Goal: Navigation & Orientation: Find specific page/section

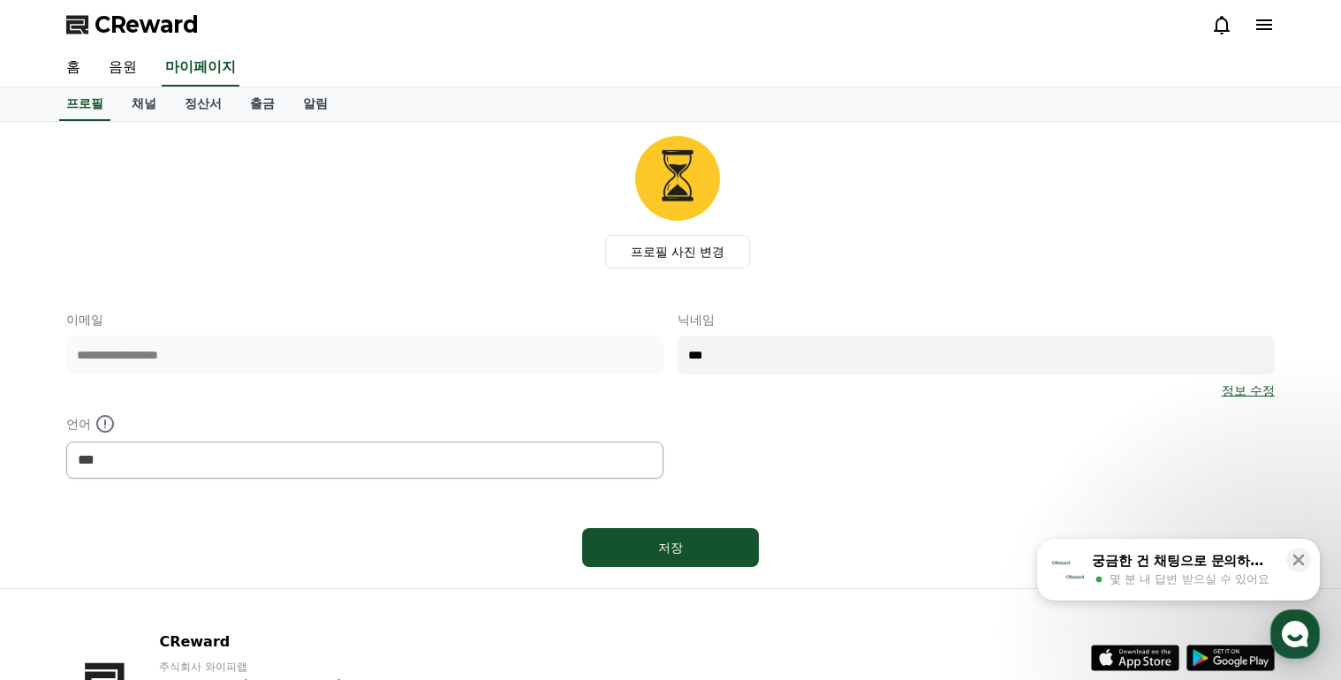
select select "**********"
click at [127, 102] on link "채널" at bounding box center [143, 104] width 53 height 34
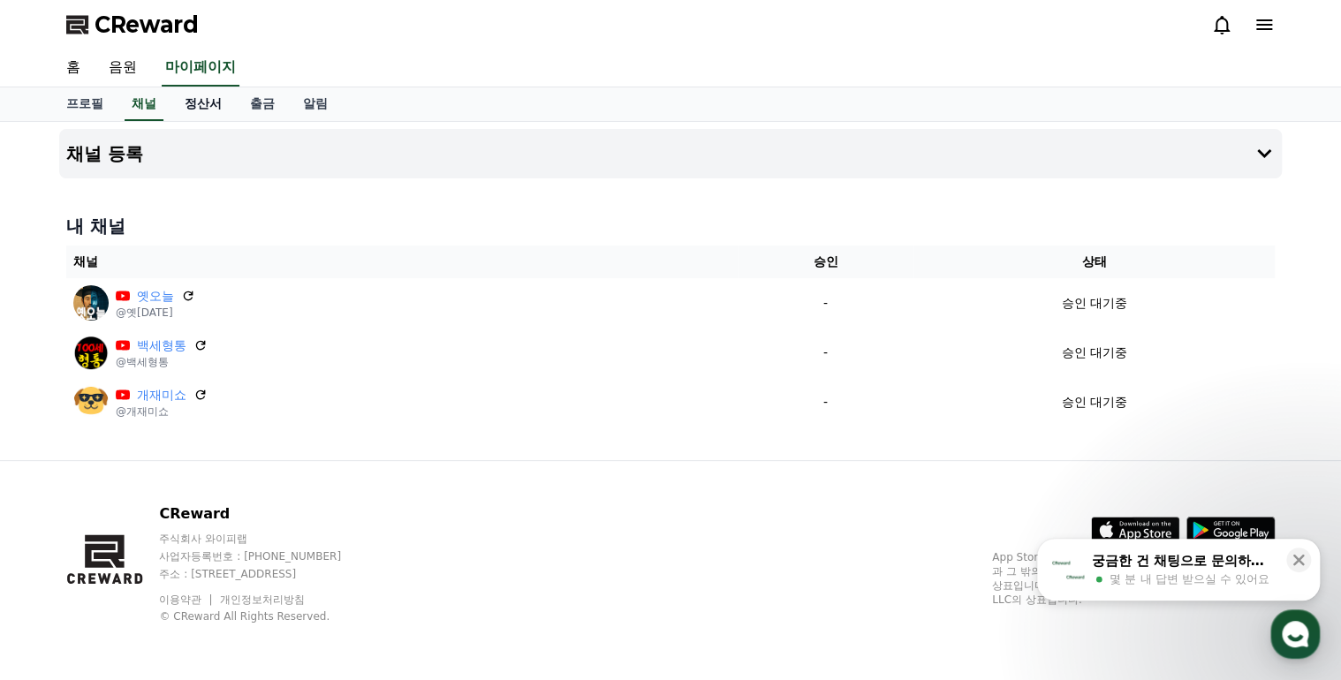
click at [203, 102] on link "정산서" at bounding box center [202, 104] width 65 height 34
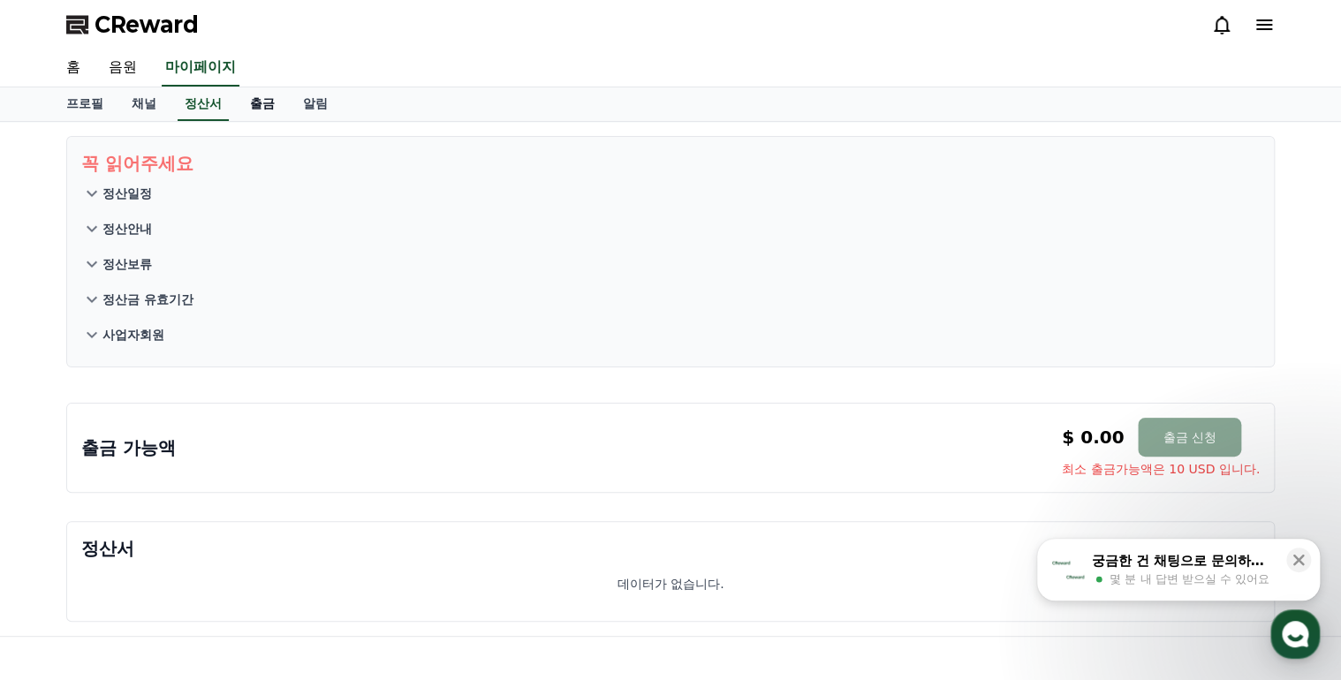
click at [261, 103] on link "출금" at bounding box center [262, 104] width 53 height 34
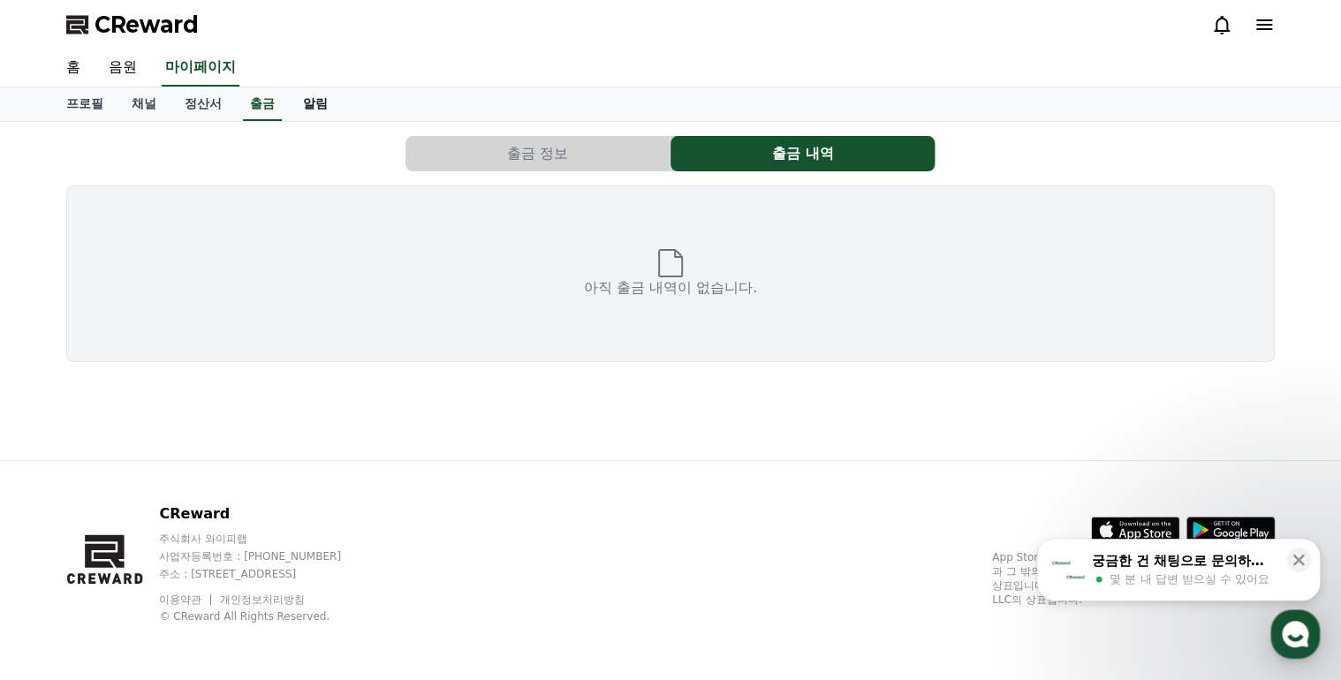
click at [311, 105] on link "알림" at bounding box center [315, 104] width 53 height 34
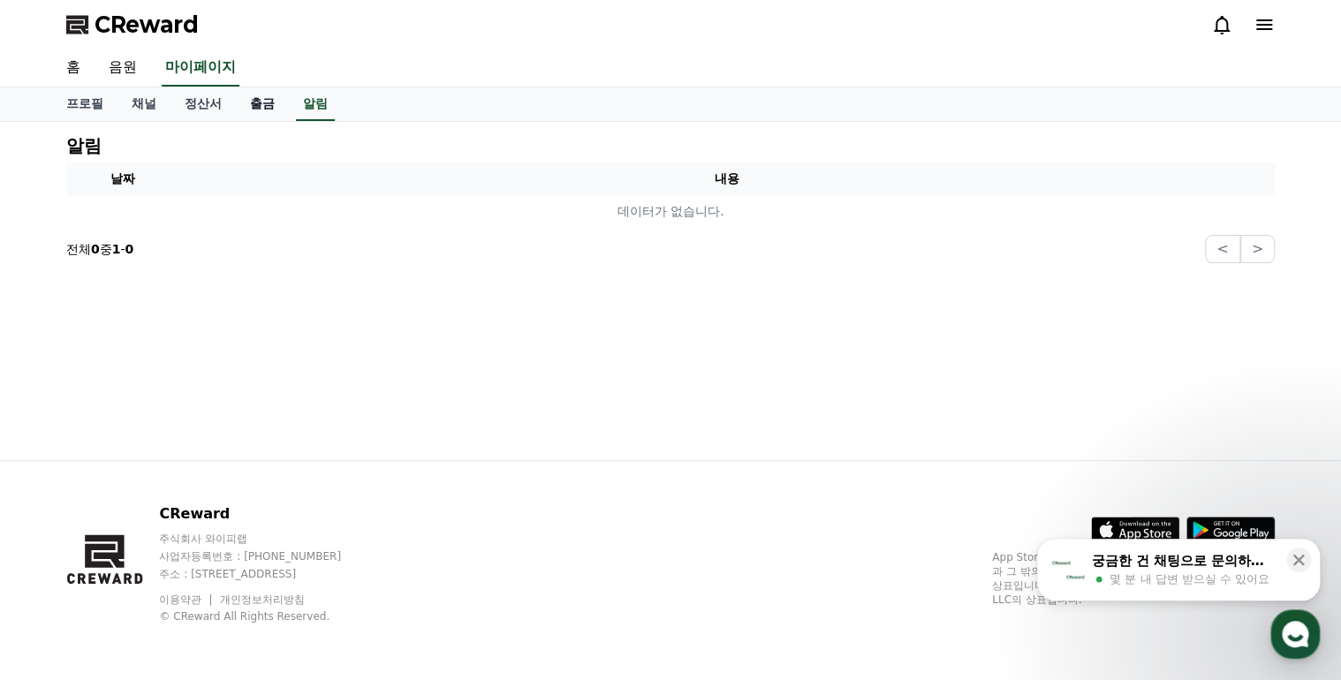
click at [244, 108] on link "출금" at bounding box center [262, 104] width 53 height 34
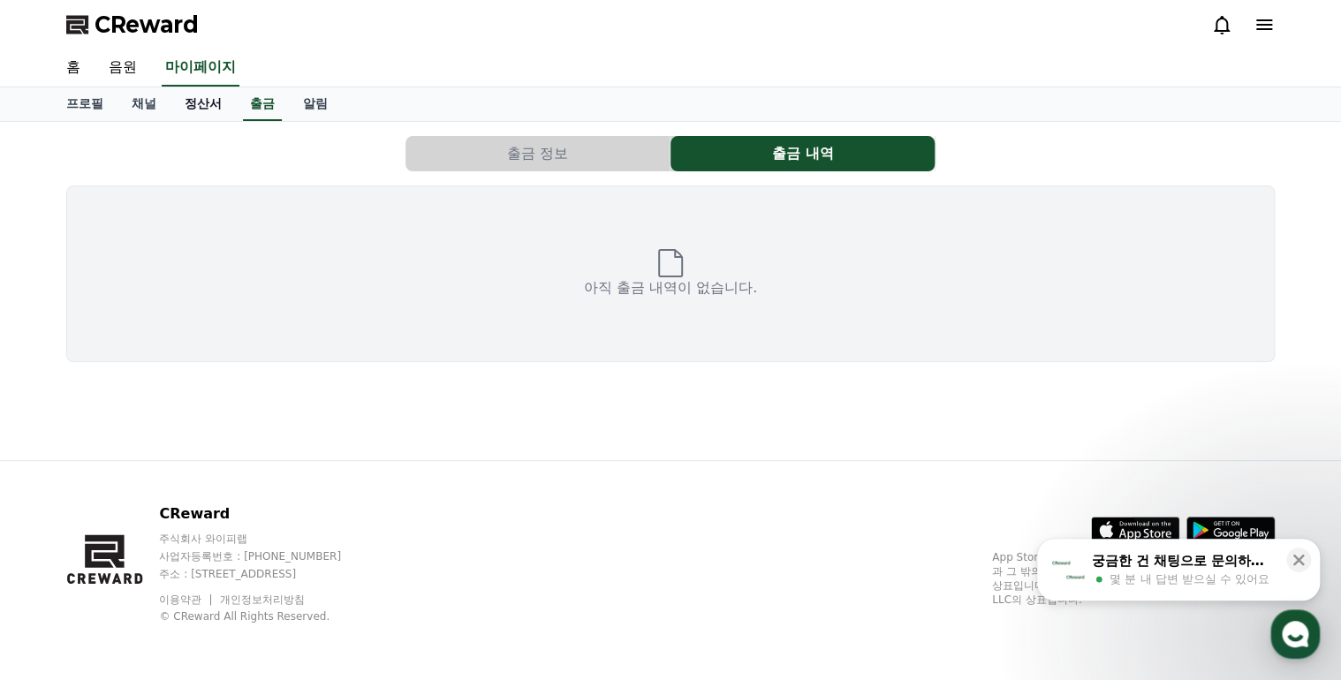
click at [201, 108] on link "정산서" at bounding box center [202, 104] width 65 height 34
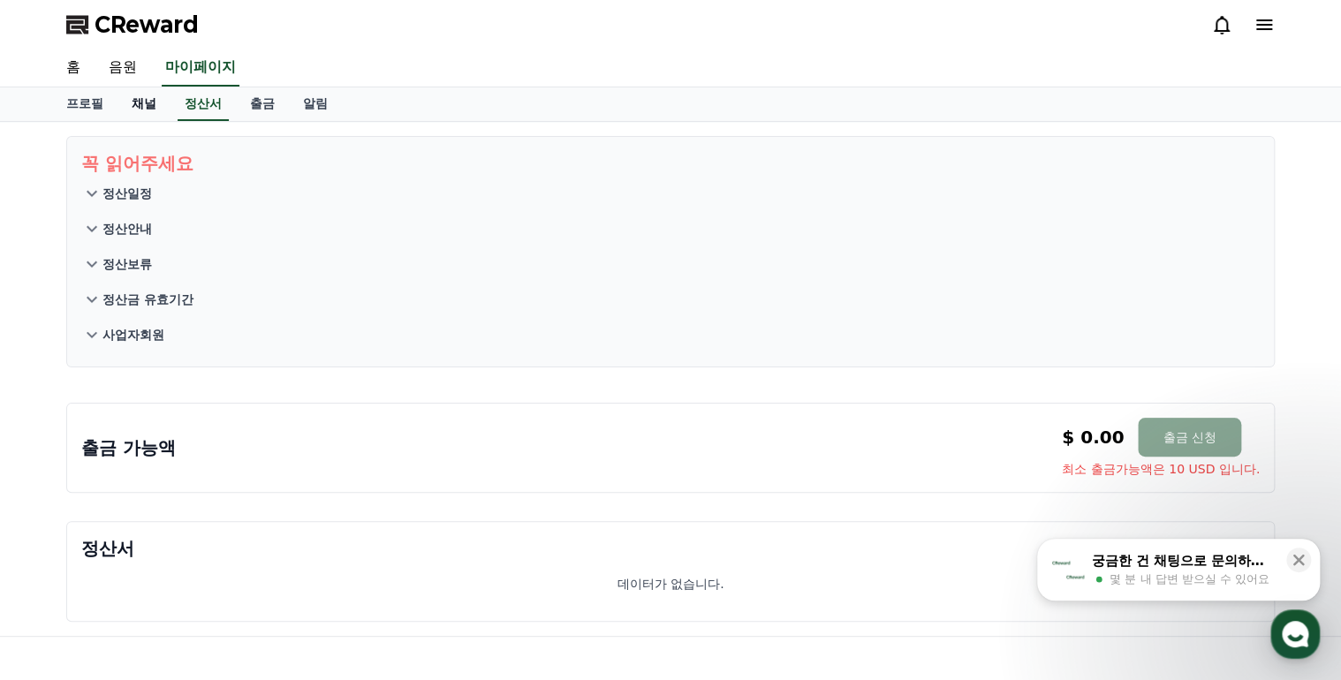
click at [132, 91] on link "채널" at bounding box center [143, 104] width 53 height 34
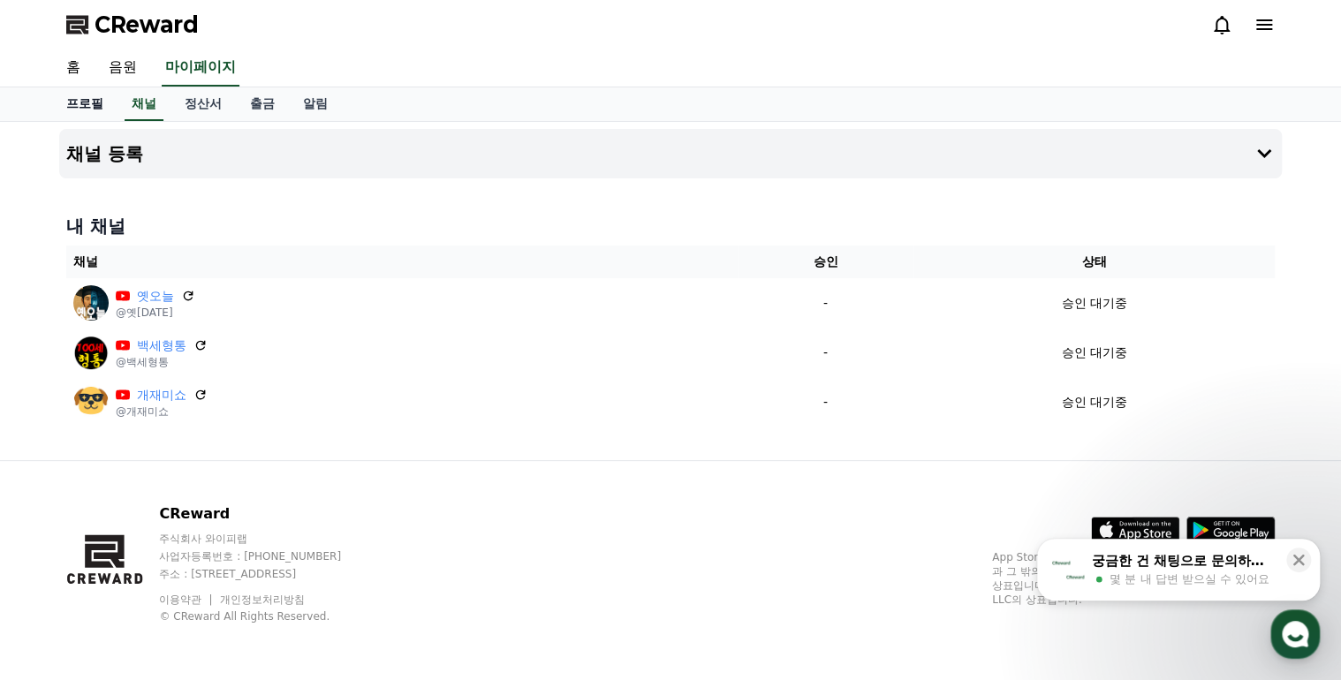
click at [94, 96] on link "프로필" at bounding box center [84, 104] width 65 height 34
select select "**********"
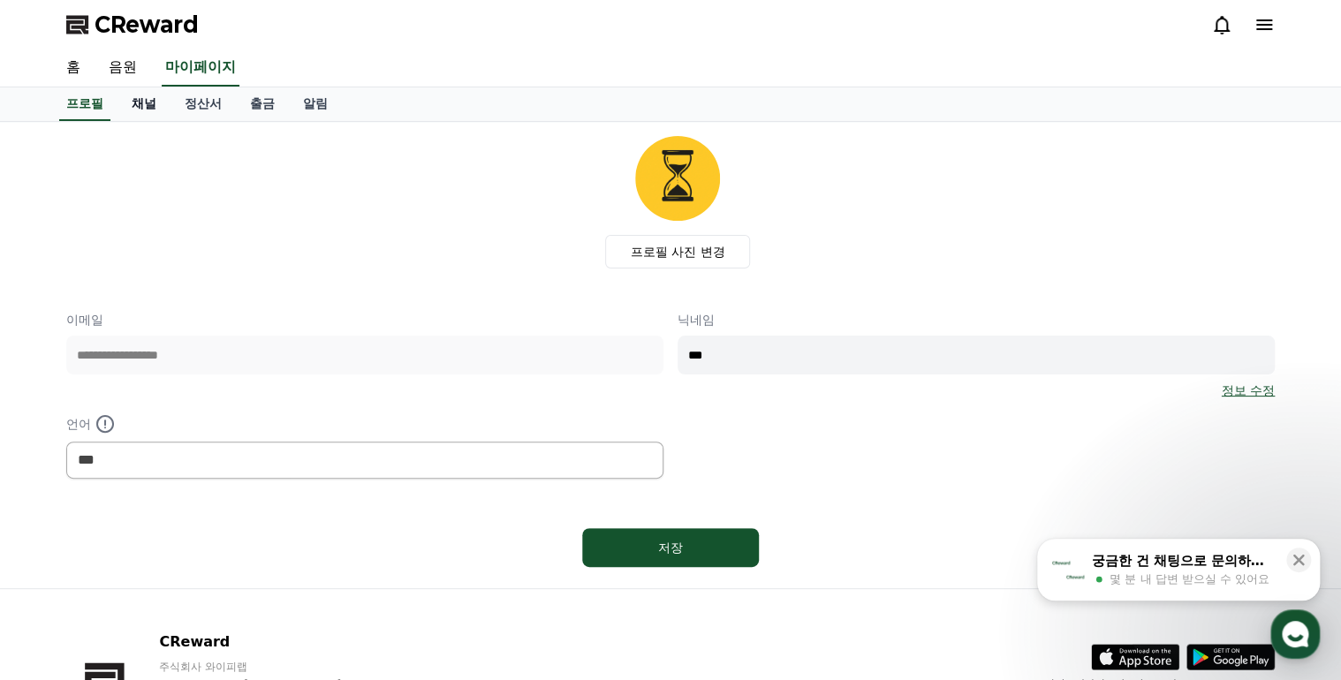
click at [143, 99] on link "채널" at bounding box center [143, 104] width 53 height 34
